Goal: Task Accomplishment & Management: Manage account settings

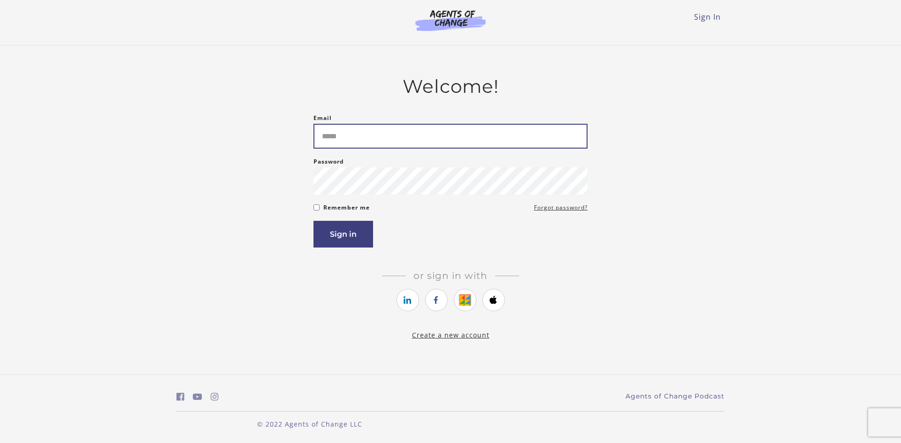
drag, startPoint x: 0, startPoint y: 0, endPoint x: 426, endPoint y: 129, distance: 445.7
click at [426, 129] on input "Email" at bounding box center [450, 136] width 274 height 25
type input "**********"
click at [362, 230] on button "Sign in" at bounding box center [343, 234] width 60 height 27
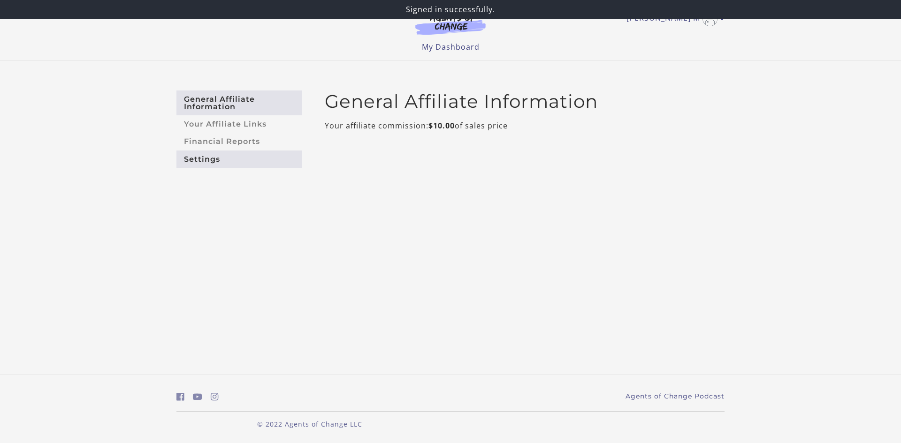
click at [245, 154] on link "Settings" at bounding box center [239, 159] width 126 height 17
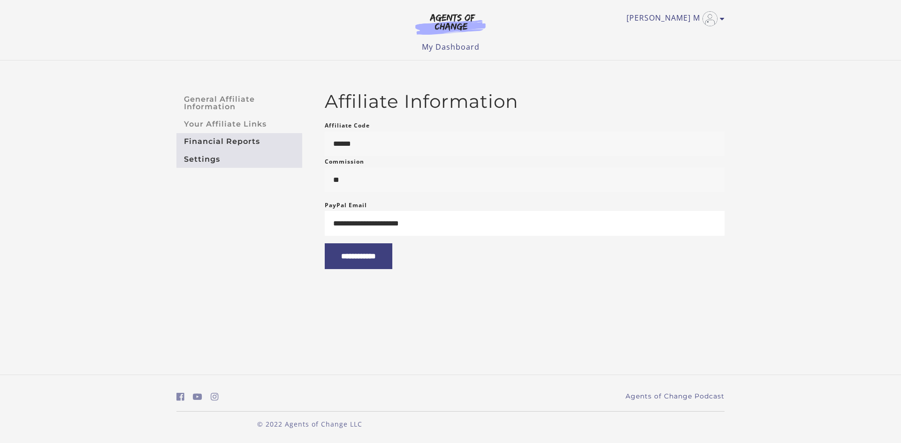
click at [249, 144] on link "Financial Reports" at bounding box center [239, 141] width 126 height 17
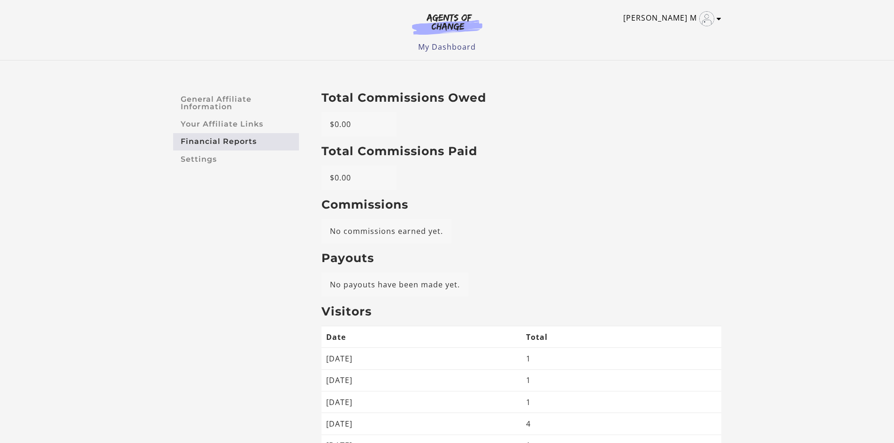
click at [680, 12] on link "[PERSON_NAME] M" at bounding box center [669, 18] width 93 height 15
click at [653, 84] on link "Sign Out" at bounding box center [682, 82] width 83 height 16
